Goal: Task Accomplishment & Management: Manage account settings

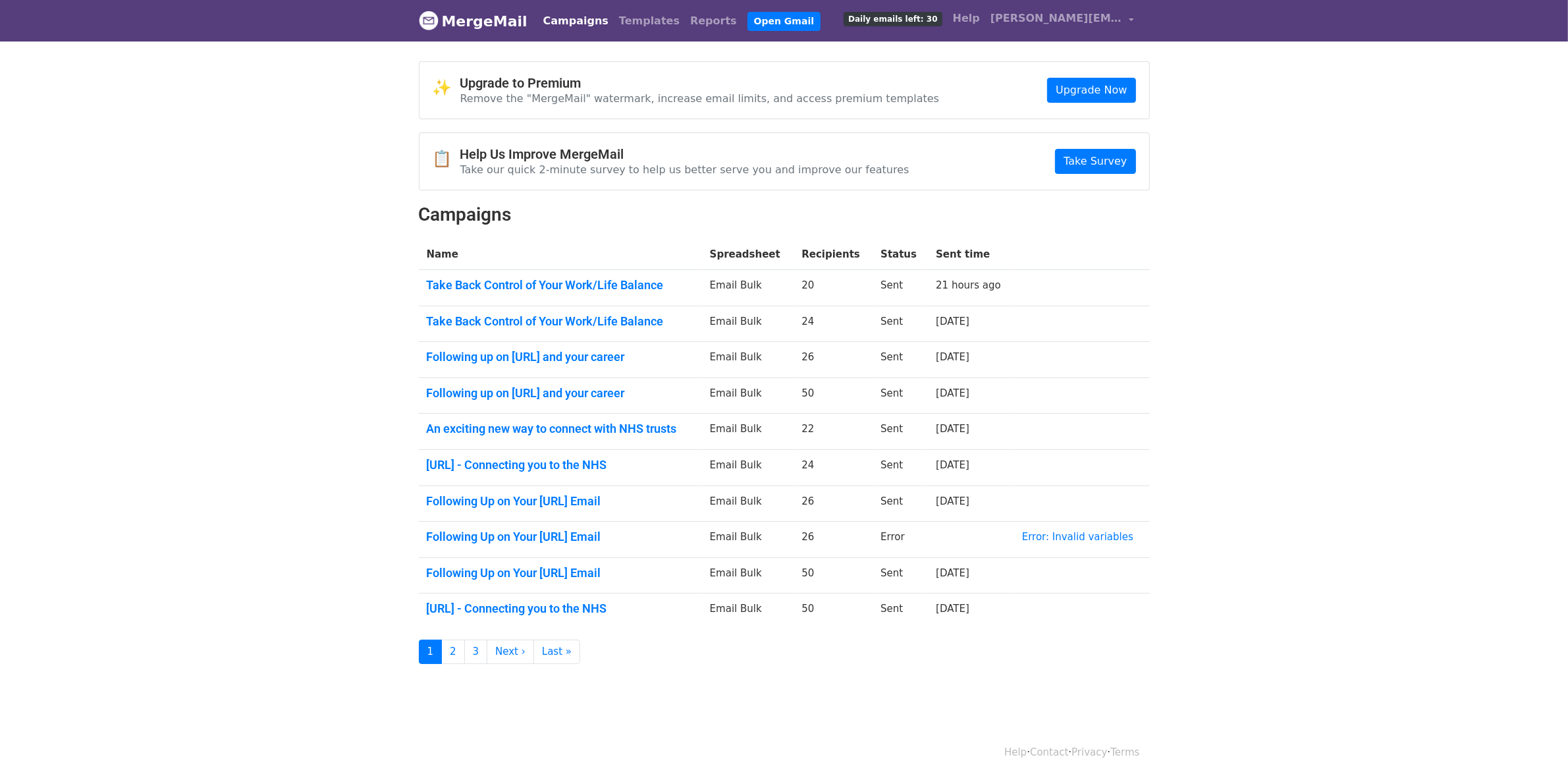
click at [518, 17] on link "MergeMail" at bounding box center [473, 21] width 109 height 27
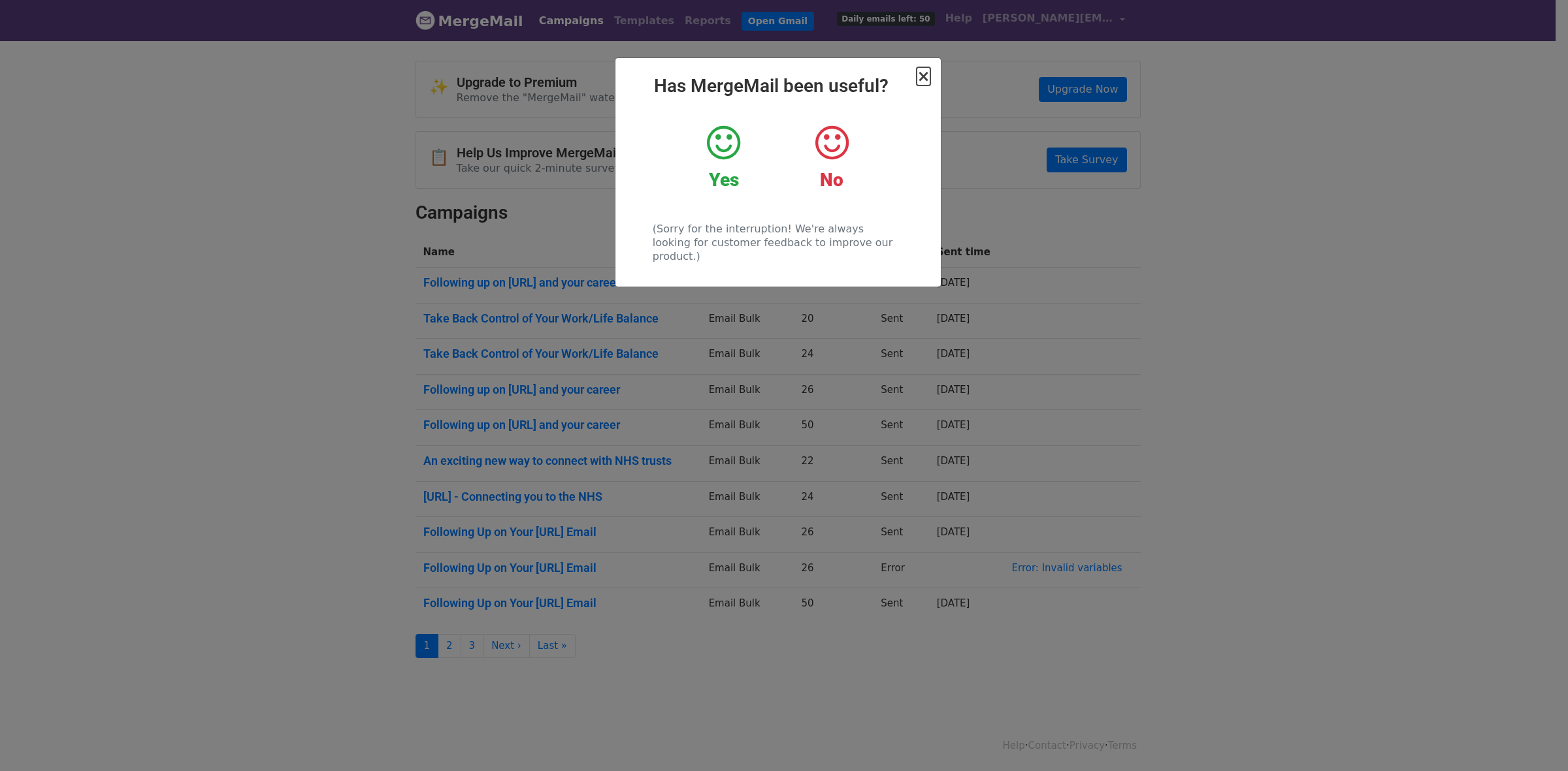
click at [923, 77] on span "×" at bounding box center [923, 76] width 13 height 19
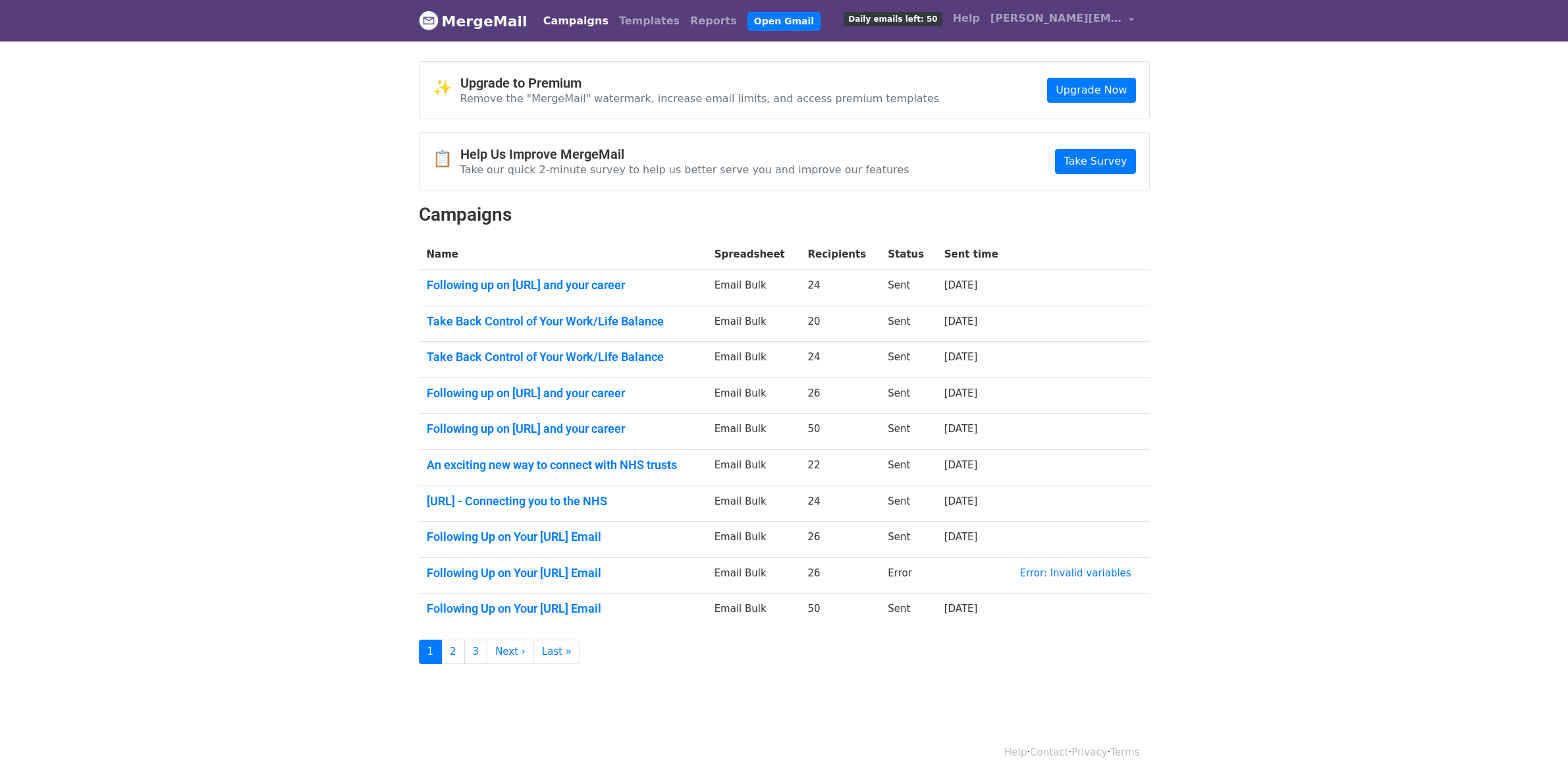
click at [571, 30] on link "Campaigns" at bounding box center [575, 21] width 76 height 27
